Goal: Transaction & Acquisition: Purchase product/service

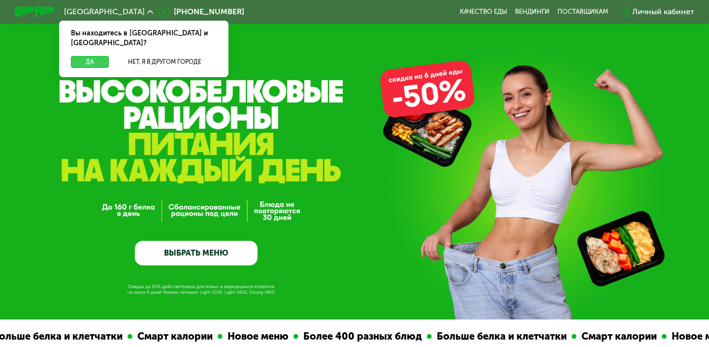
click at [93, 56] on button "Да" at bounding box center [90, 62] width 38 height 12
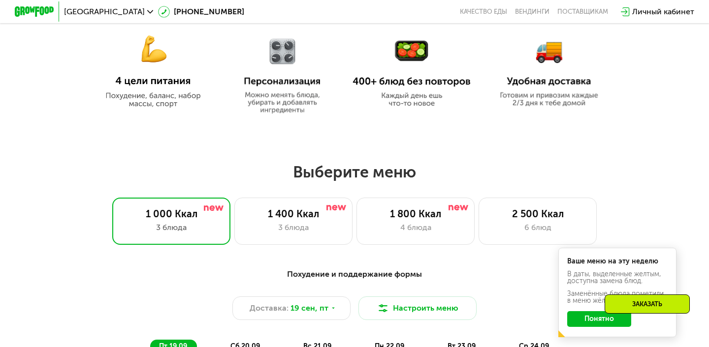
scroll to position [491, 0]
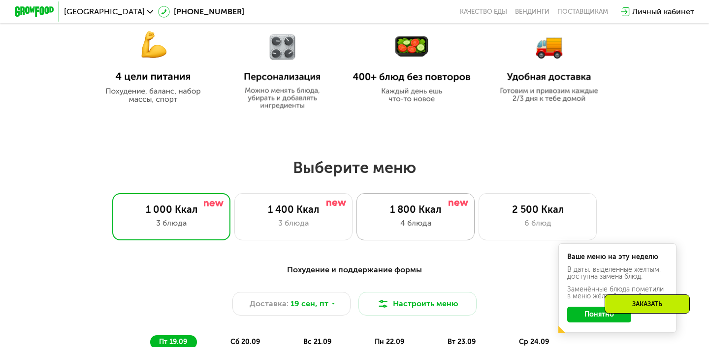
click at [453, 217] on div "1 800 Ккал 4 блюда" at bounding box center [415, 216] width 118 height 47
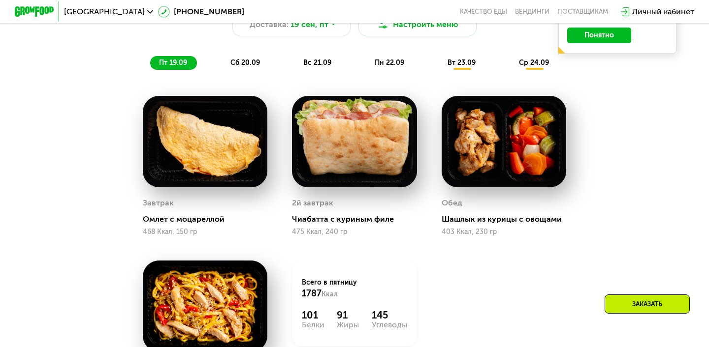
scroll to position [764, 0]
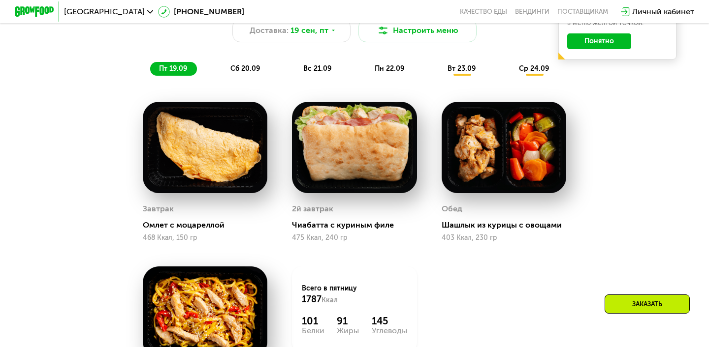
click at [242, 69] on span "сб 20.09" at bounding box center [245, 68] width 30 height 8
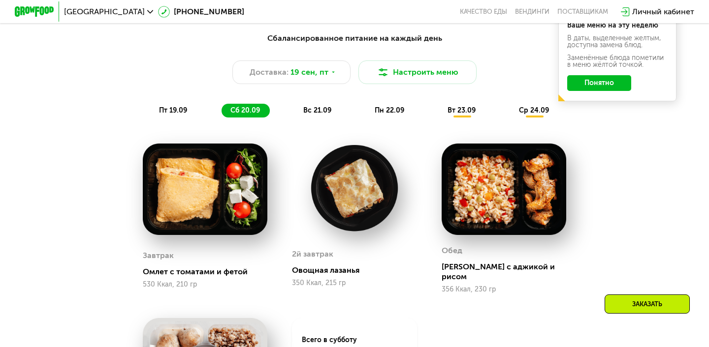
scroll to position [718, 0]
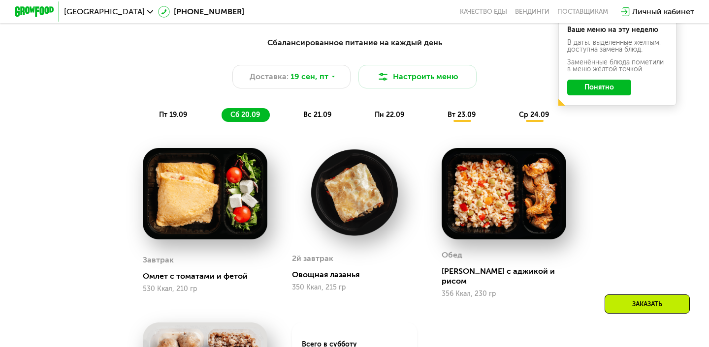
click at [311, 114] on span "вс 21.09" at bounding box center [317, 115] width 28 height 8
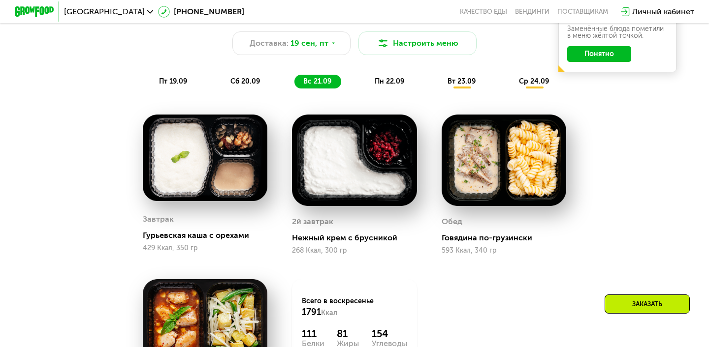
scroll to position [745, 0]
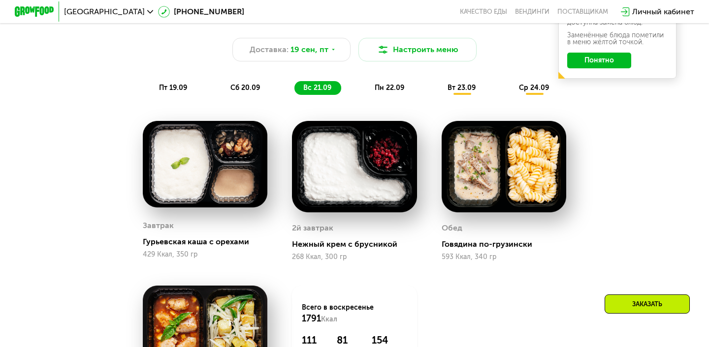
click at [398, 87] on span "пн 22.09" at bounding box center [389, 88] width 30 height 8
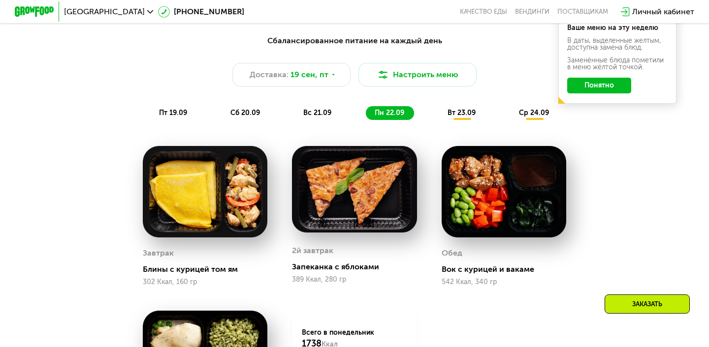
scroll to position [711, 0]
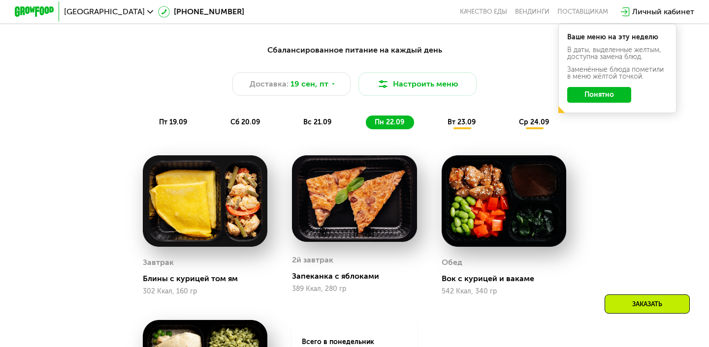
click at [458, 125] on span "вт 23.09" at bounding box center [461, 122] width 28 height 8
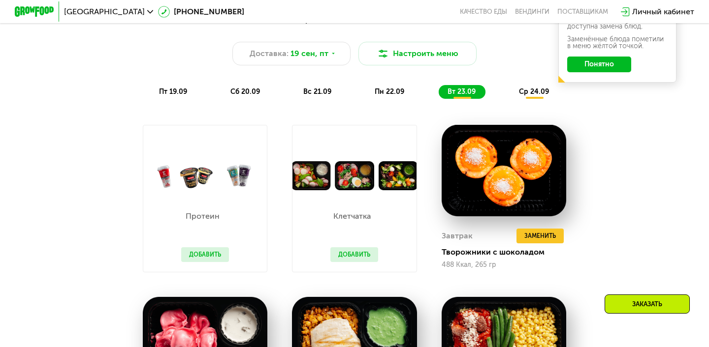
scroll to position [739, 0]
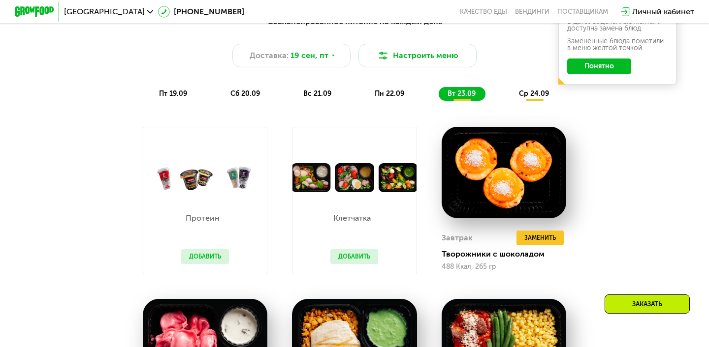
click at [533, 91] on span "ср 24.09" at bounding box center [534, 94] width 30 height 8
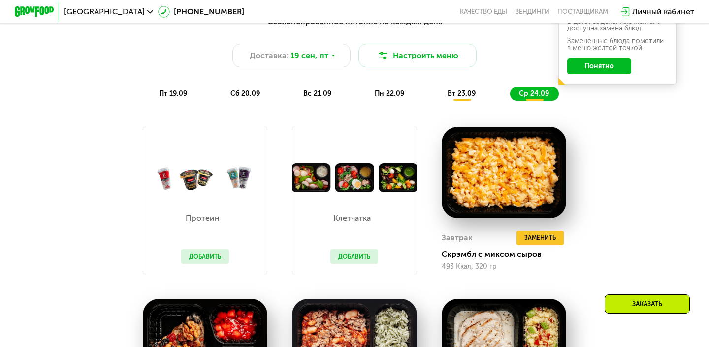
click at [610, 66] on button "Понятно" at bounding box center [599, 67] width 64 height 16
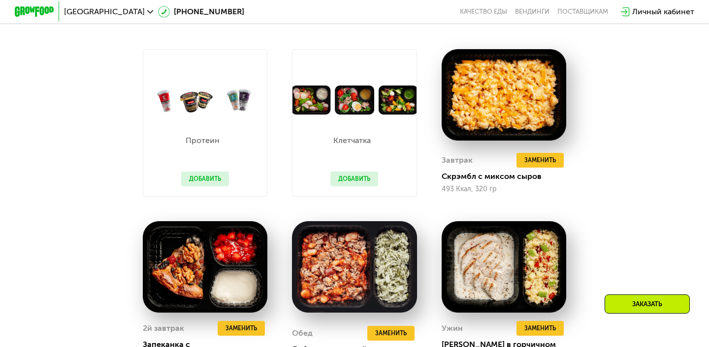
scroll to position [681, 0]
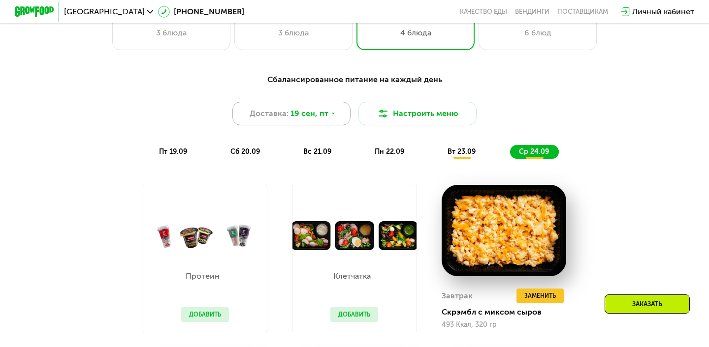
click at [320, 115] on span "19 сен, пт" at bounding box center [309, 114] width 38 height 12
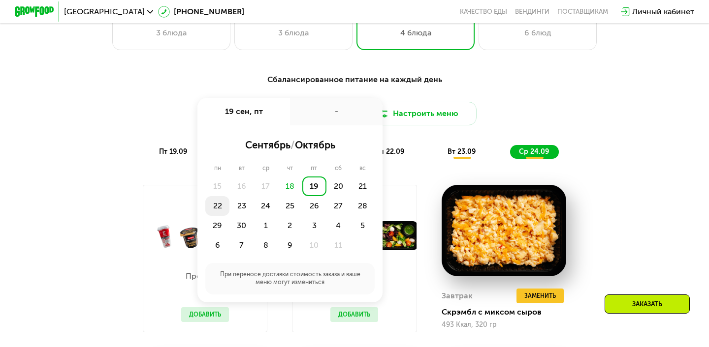
click at [216, 203] on div "22" at bounding box center [217, 206] width 24 height 20
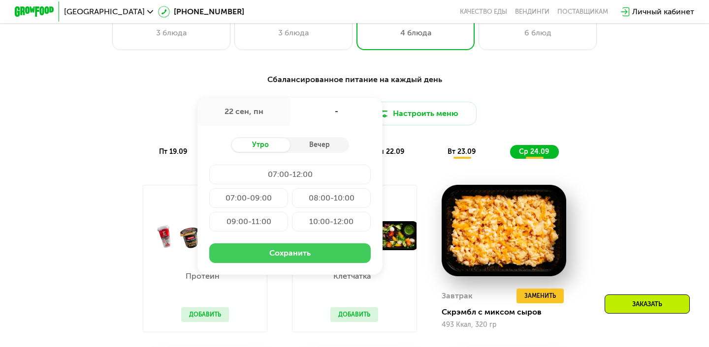
click at [329, 251] on button "Сохранить" at bounding box center [289, 254] width 161 height 20
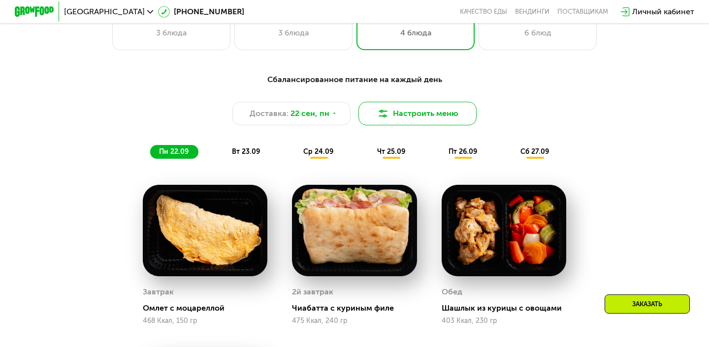
click at [402, 125] on button "Настроить меню" at bounding box center [417, 114] width 118 height 24
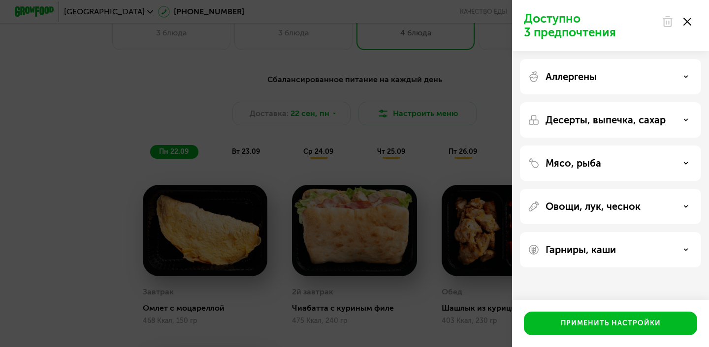
click at [687, 19] on icon at bounding box center [687, 22] width 8 height 8
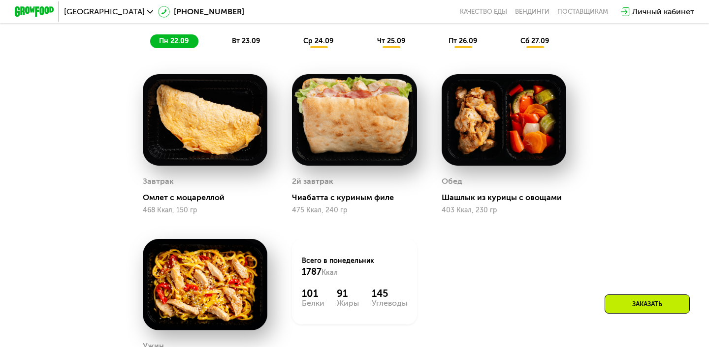
scroll to position [791, 0]
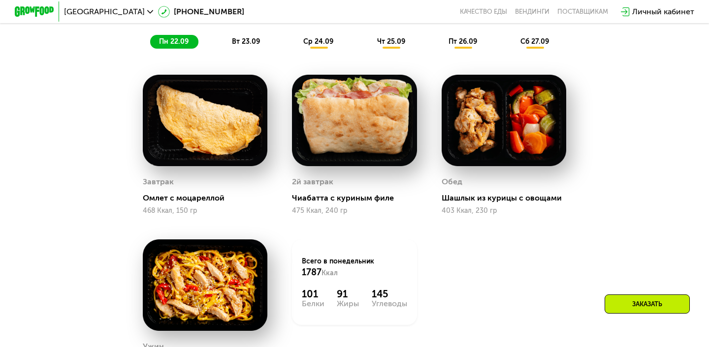
click at [248, 47] on div "вт 23.09" at bounding box center [246, 42] width 47 height 14
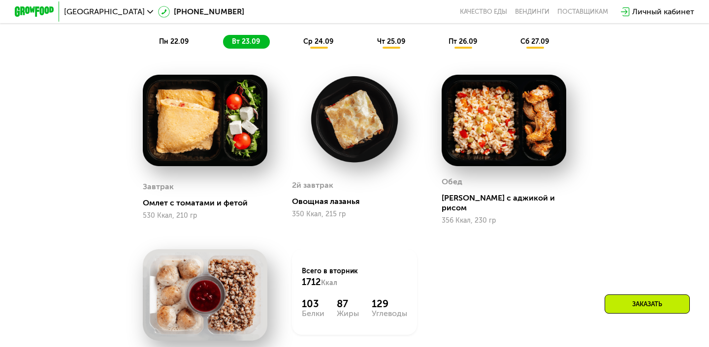
click at [320, 40] on span "ср 24.09" at bounding box center [318, 41] width 30 height 8
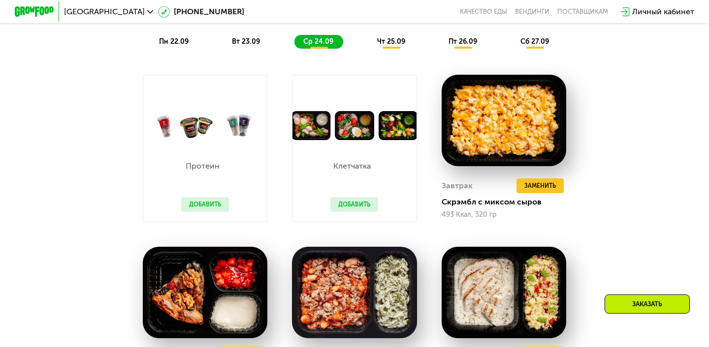
click at [401, 44] on span "чт 25.09" at bounding box center [391, 41] width 28 height 8
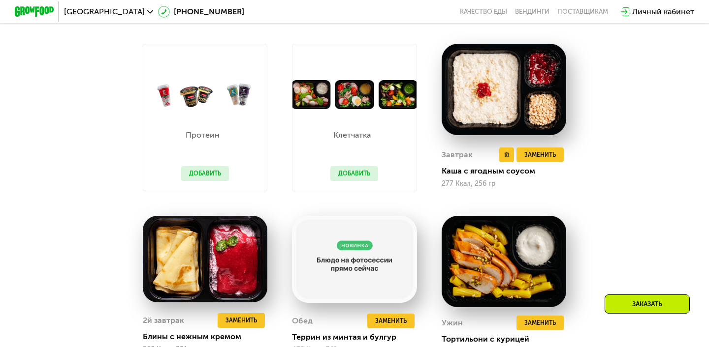
scroll to position [787, 0]
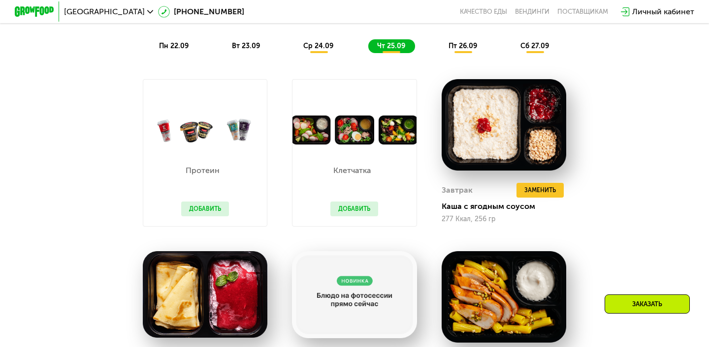
click at [459, 46] on span "пт 26.09" at bounding box center [462, 46] width 29 height 8
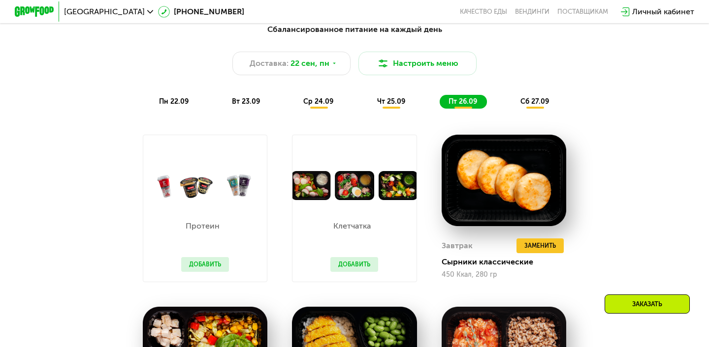
scroll to position [731, 0]
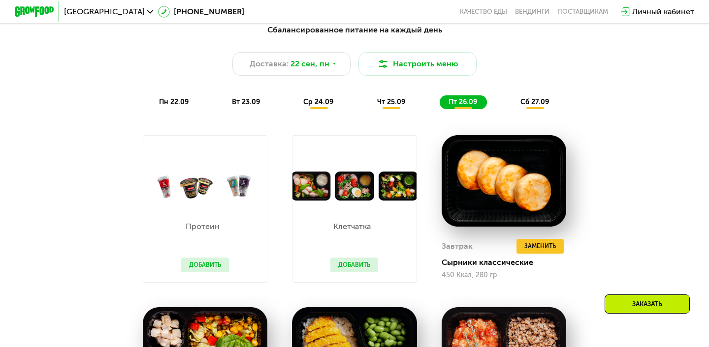
click at [539, 106] on div "сб 27.09" at bounding box center [534, 102] width 47 height 14
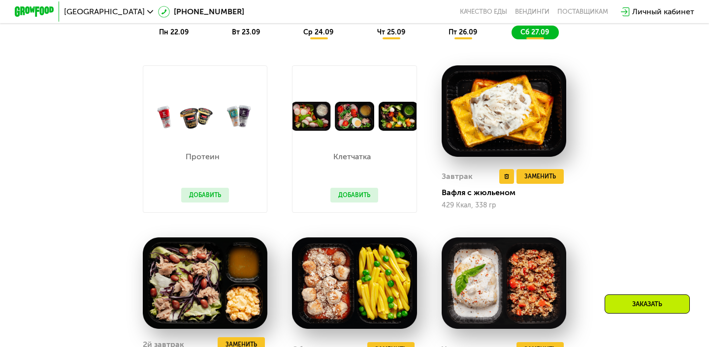
scroll to position [798, 0]
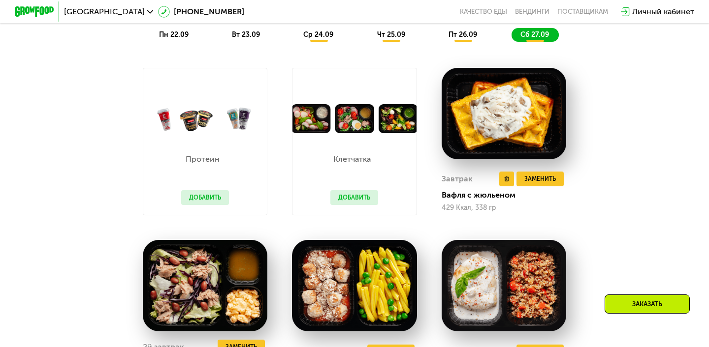
click at [496, 109] on img at bounding box center [503, 114] width 125 height 92
click at [492, 111] on img at bounding box center [503, 114] width 125 height 92
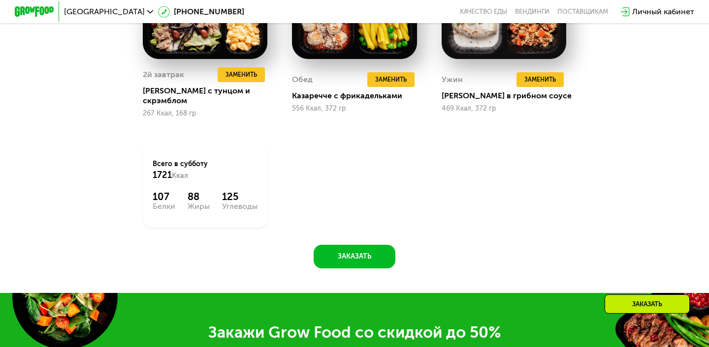
scroll to position [1073, 0]
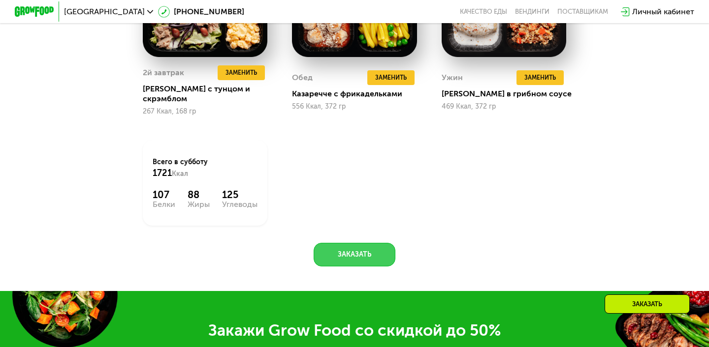
click at [374, 243] on button "Заказать" at bounding box center [354, 255] width 82 height 24
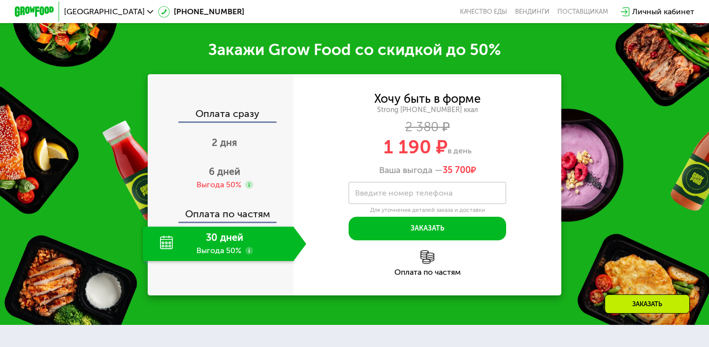
scroll to position [1354, 0]
click at [223, 143] on div "2 дня" at bounding box center [224, 143] width 163 height 34
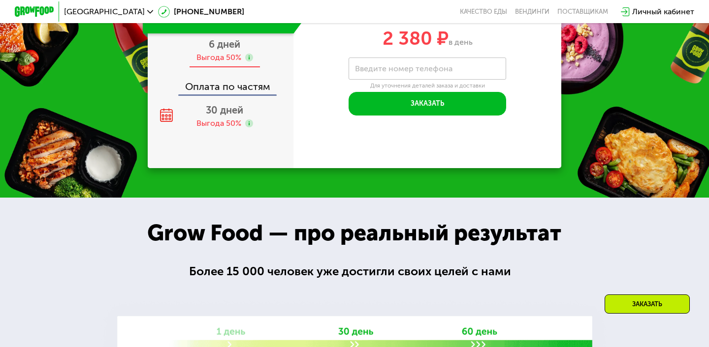
click at [218, 53] on div "Выгода 50%" at bounding box center [218, 57] width 45 height 11
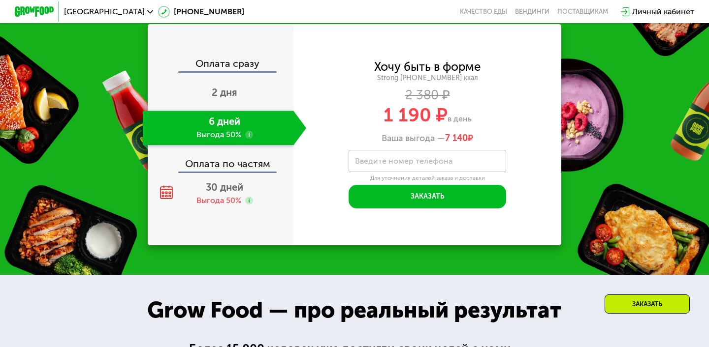
scroll to position [1276, 0]
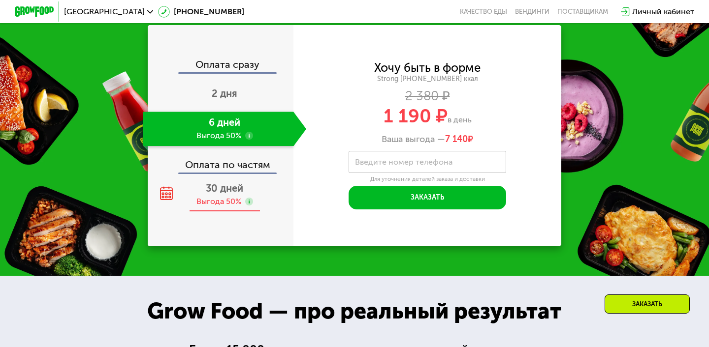
click at [228, 195] on div "30 дней Выгода 50%" at bounding box center [224, 195] width 163 height 34
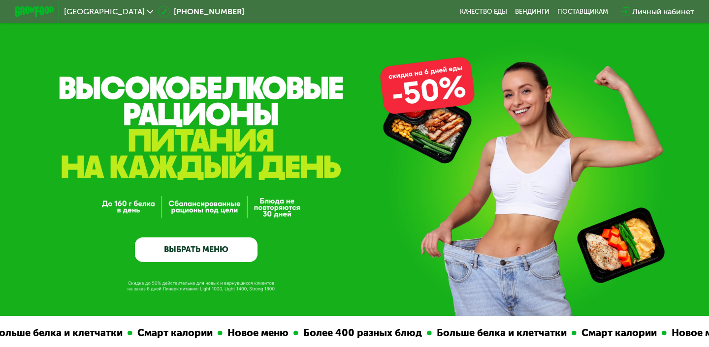
scroll to position [0, 0]
